Goal: Information Seeking & Learning: Learn about a topic

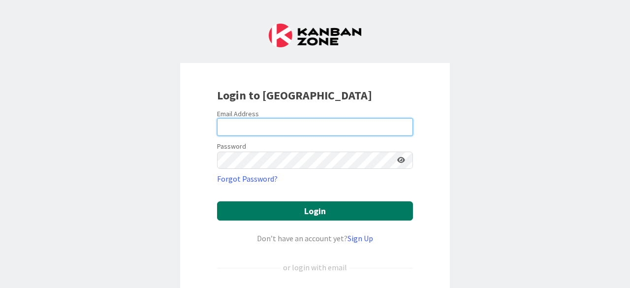
type input "[PERSON_NAME][EMAIL_ADDRESS][PERSON_NAME][DOMAIN_NAME]"
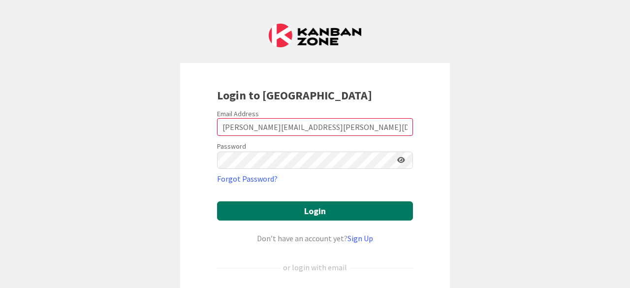
click at [296, 212] on button "Login" at bounding box center [315, 210] width 196 height 19
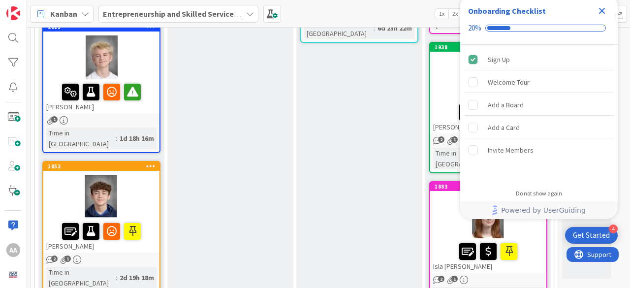
scroll to position [270, 0]
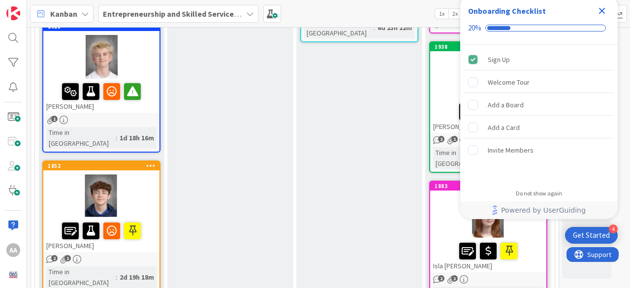
click at [62, 255] on icon "1" at bounding box center [64, 259] width 8 height 8
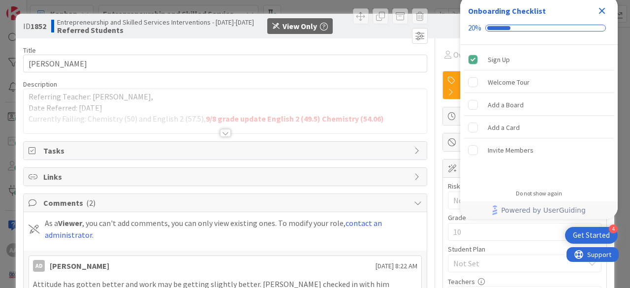
click at [221, 131] on div at bounding box center [225, 133] width 11 height 8
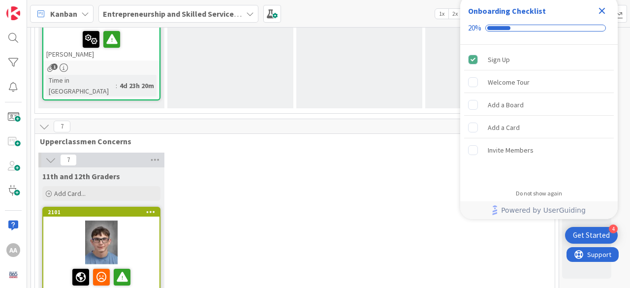
scroll to position [1297, 0]
click at [93, 221] on div at bounding box center [101, 243] width 116 height 44
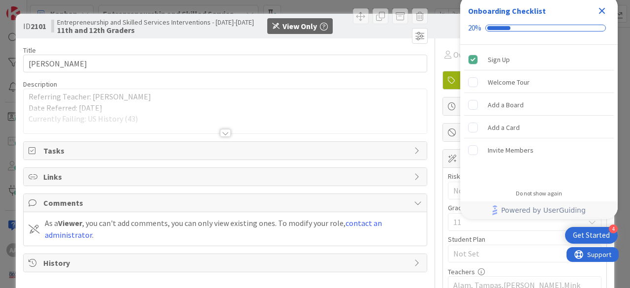
click at [225, 130] on div at bounding box center [225, 133] width 11 height 8
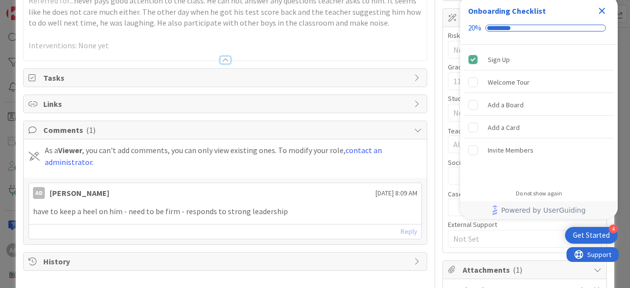
scroll to position [138, 0]
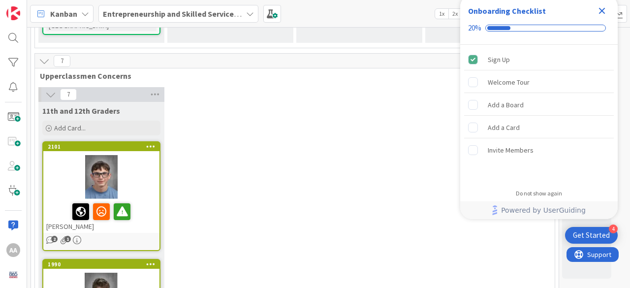
scroll to position [1363, 0]
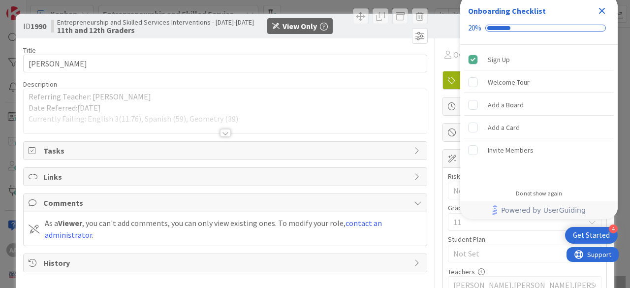
click at [223, 132] on div at bounding box center [225, 133] width 11 height 8
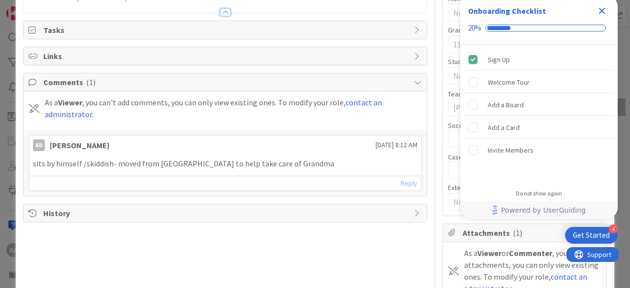
scroll to position [179, 0]
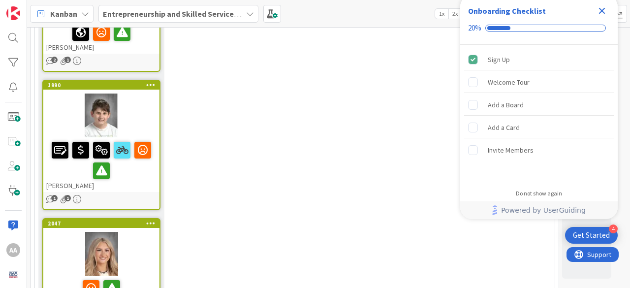
scroll to position [1542, 0]
click at [96, 232] on div at bounding box center [101, 254] width 116 height 44
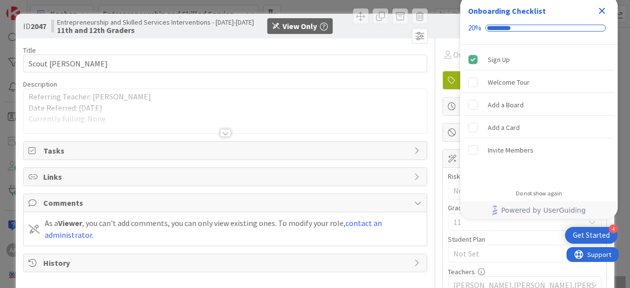
click at [221, 132] on div at bounding box center [225, 133] width 11 height 8
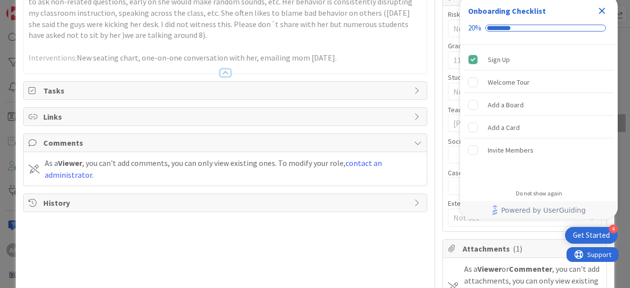
scroll to position [160, 0]
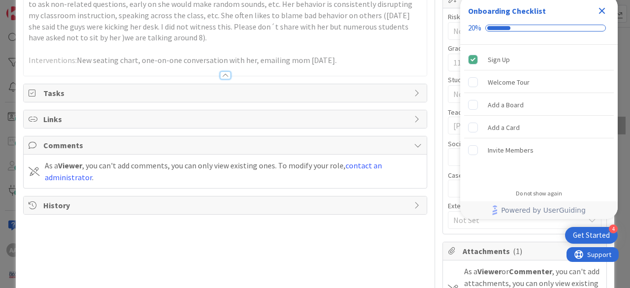
drag, startPoint x: 269, startPoint y: 241, endPoint x: 222, endPoint y: 238, distance: 47.4
click at [222, 238] on div "Title 14 / 128 Scout [PERSON_NAME] Description Referring Teacher: [PERSON_NAME]…" at bounding box center [225, 165] width 404 height 573
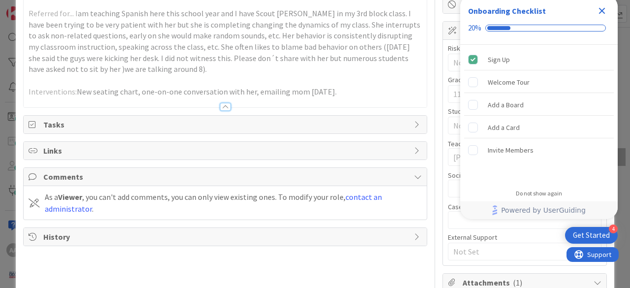
scroll to position [136, 0]
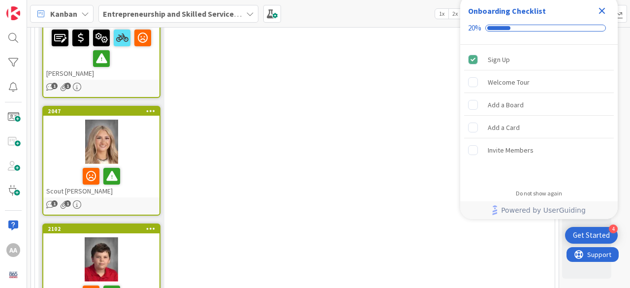
click at [106, 237] on div at bounding box center [101, 259] width 116 height 44
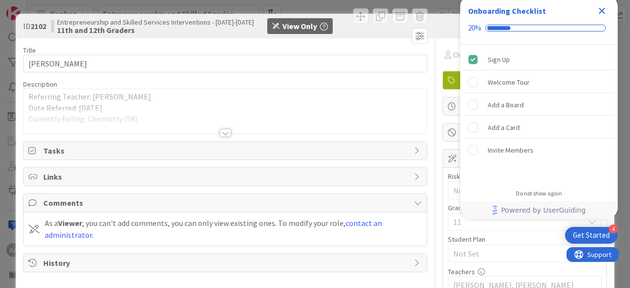
click at [222, 131] on div at bounding box center [225, 133] width 11 height 8
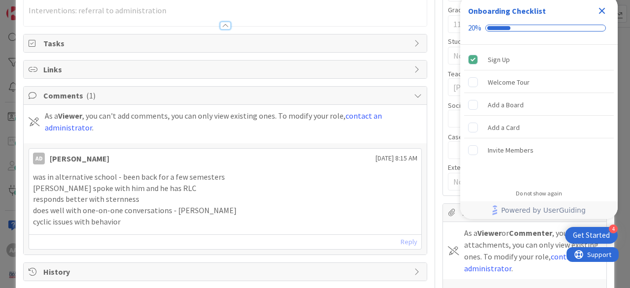
scroll to position [198, 0]
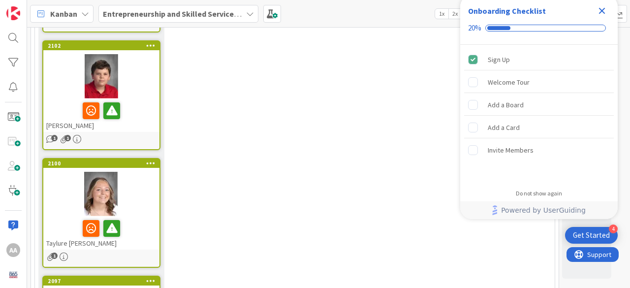
scroll to position [1838, 0]
click at [65, 172] on div at bounding box center [101, 194] width 116 height 44
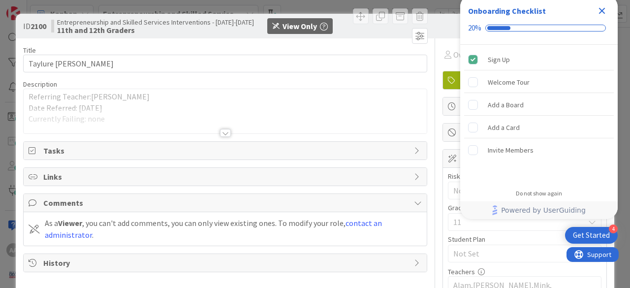
click at [221, 133] on div at bounding box center [225, 133] width 11 height 8
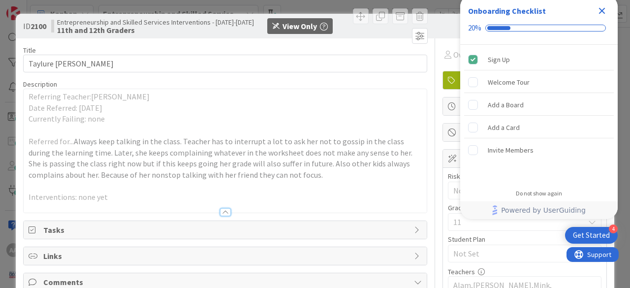
click at [600, 8] on icon "Close Checklist" at bounding box center [602, 11] width 6 height 6
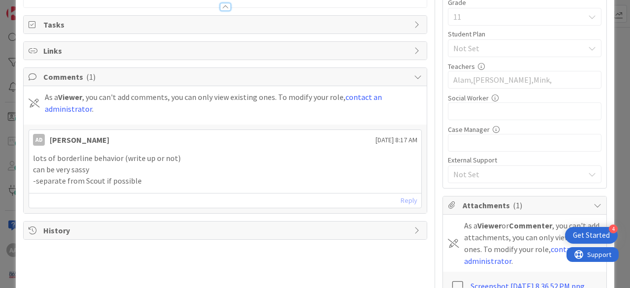
scroll to position [213, 0]
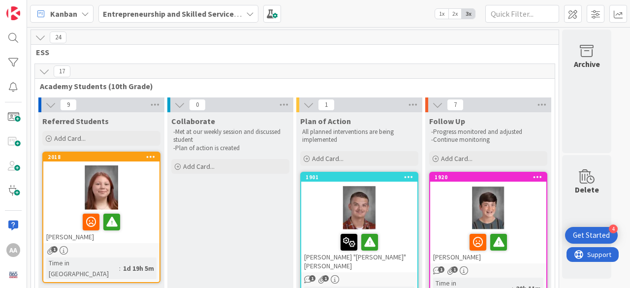
click at [104, 191] on div at bounding box center [101, 187] width 116 height 44
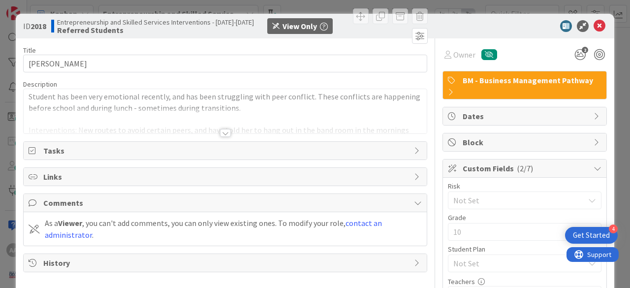
click at [221, 131] on div at bounding box center [225, 133] width 11 height 8
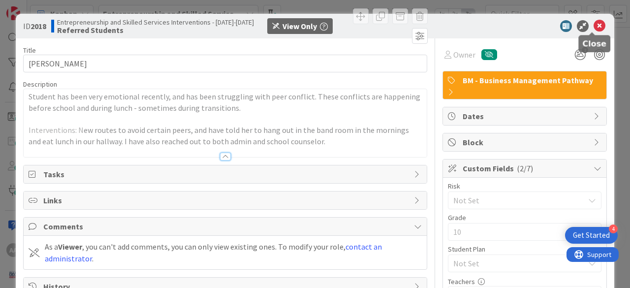
click at [594, 27] on icon at bounding box center [600, 26] width 12 height 12
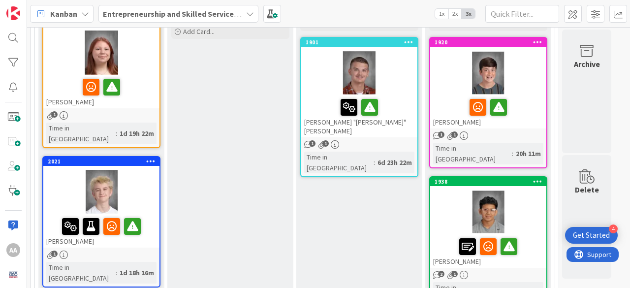
scroll to position [138, 0]
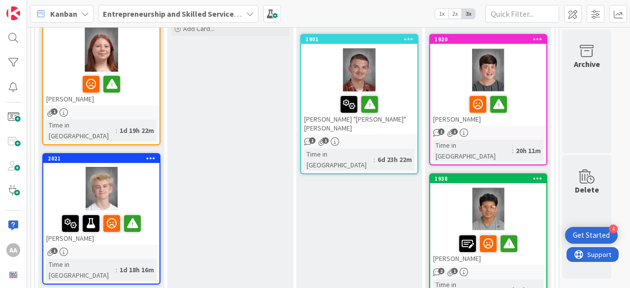
click at [91, 167] on div at bounding box center [101, 189] width 116 height 44
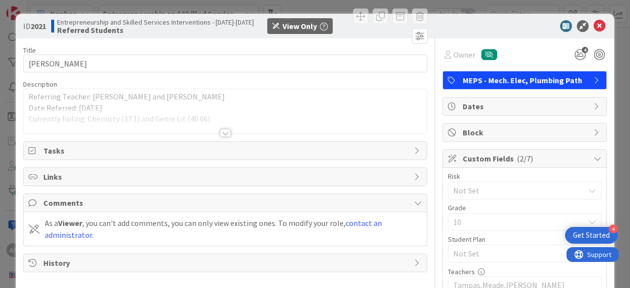
click at [221, 132] on div at bounding box center [225, 133] width 11 height 8
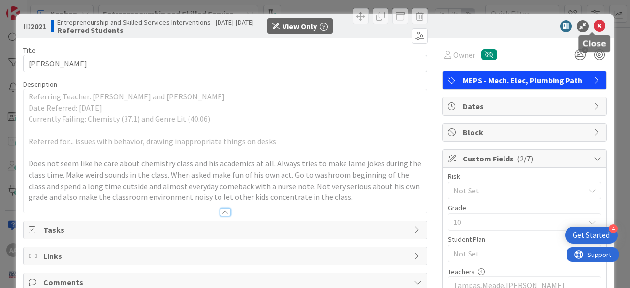
click at [594, 24] on icon at bounding box center [600, 26] width 12 height 12
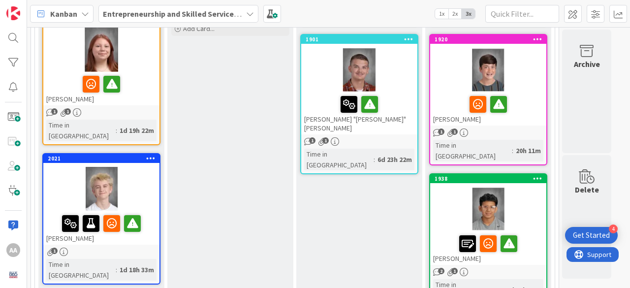
click at [98, 48] on div at bounding box center [101, 50] width 116 height 44
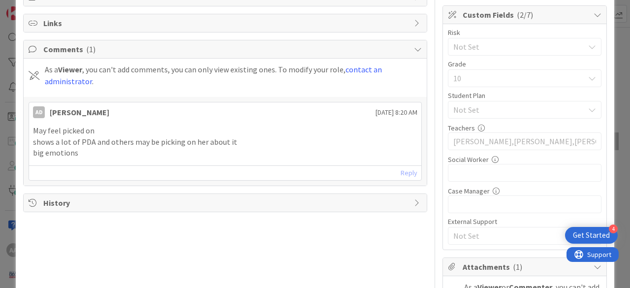
scroll to position [154, 0]
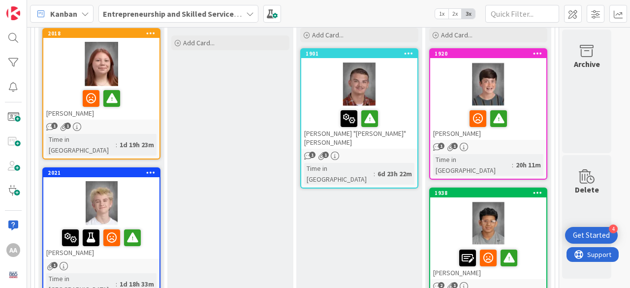
click at [96, 196] on div at bounding box center [101, 203] width 116 height 44
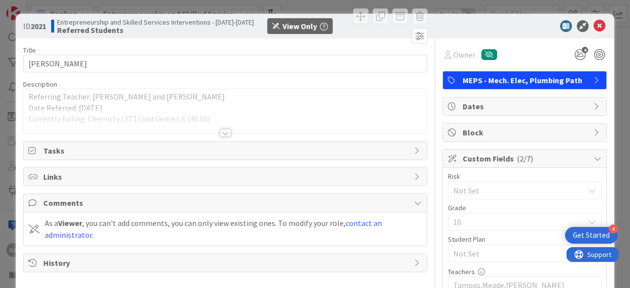
click at [224, 134] on div at bounding box center [225, 133] width 11 height 8
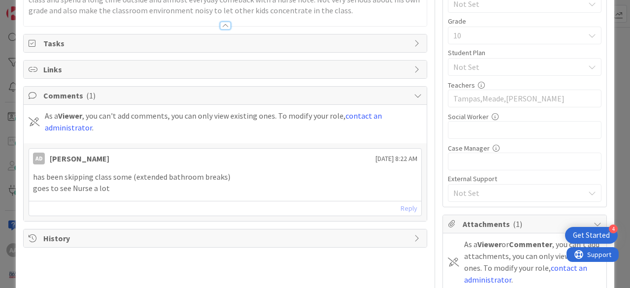
scroll to position [187, 0]
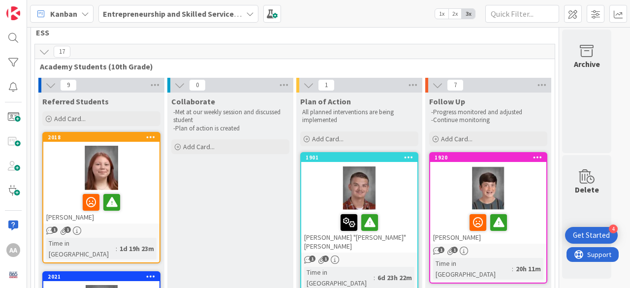
scroll to position [20, 0]
